Goal: Task Accomplishment & Management: Manage account settings

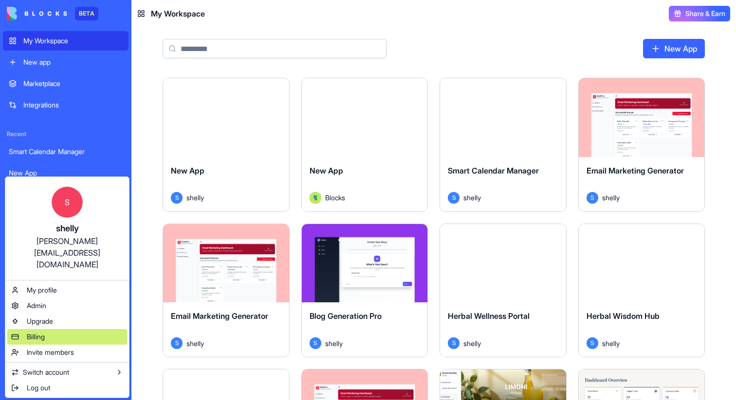
click at [40, 332] on span "Billing" at bounding box center [36, 337] width 18 height 10
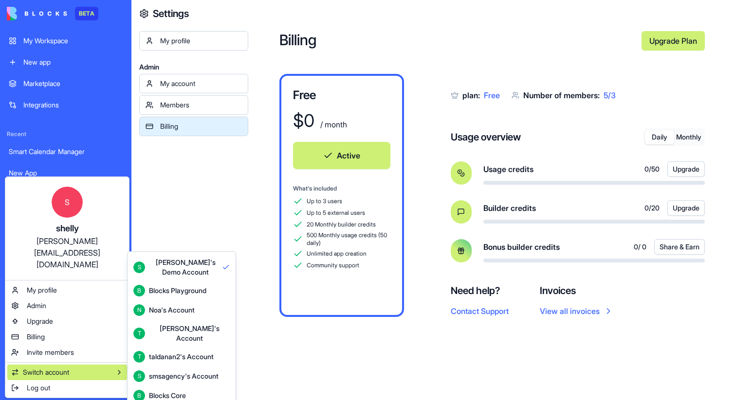
click at [171, 391] on div "Blocks Core" at bounding box center [167, 396] width 37 height 10
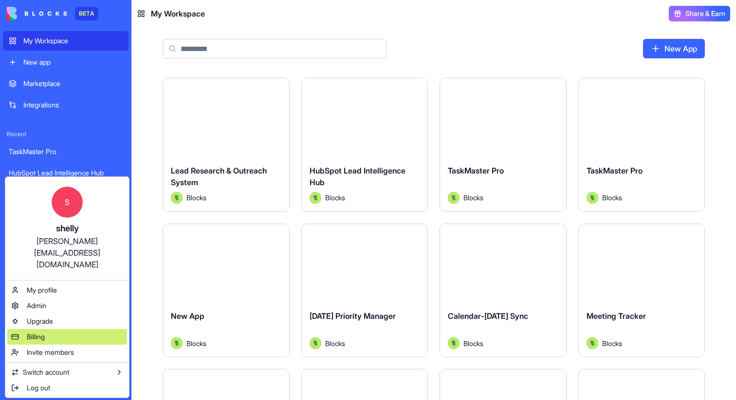
click at [35, 332] on span "Billing" at bounding box center [36, 337] width 18 height 10
